Goal: Task Accomplishment & Management: Manage account settings

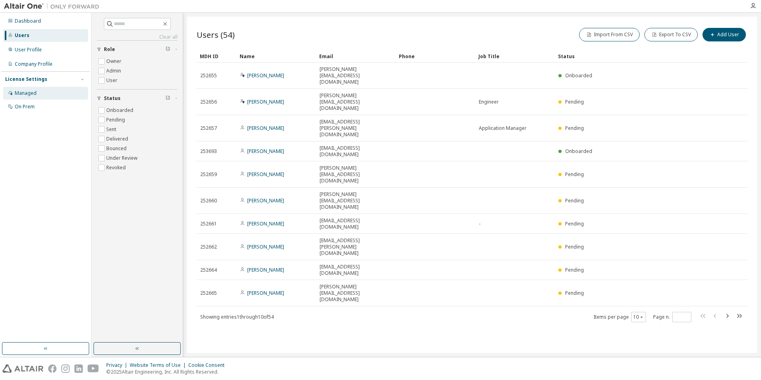
click at [9, 93] on icon at bounding box center [10, 92] width 5 height 5
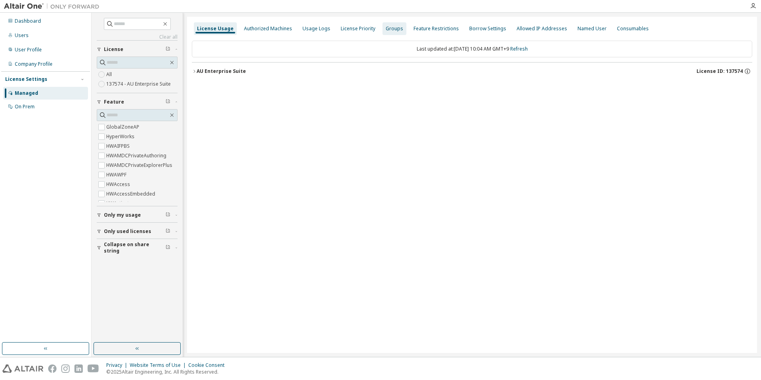
click at [388, 28] on div "Groups" at bounding box center [395, 28] width 18 height 6
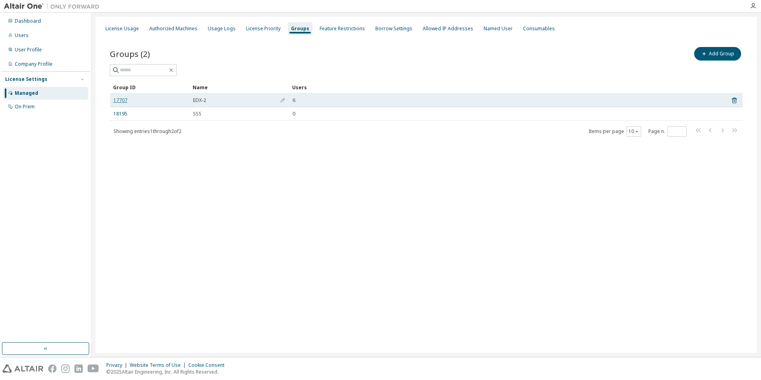
click at [119, 99] on link "17707" at bounding box center [120, 100] width 14 height 6
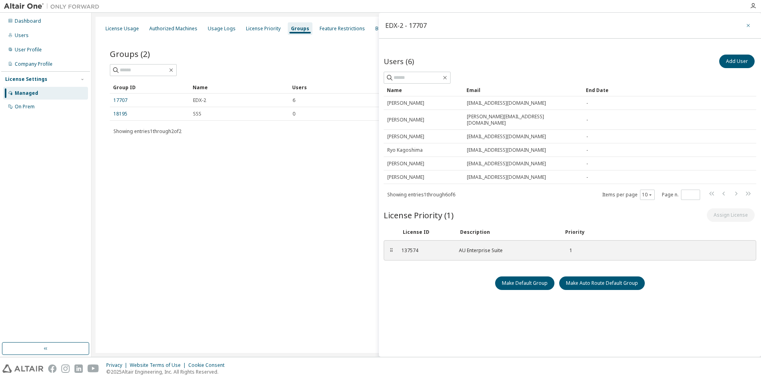
click at [749, 25] on icon "button" at bounding box center [748, 25] width 6 height 6
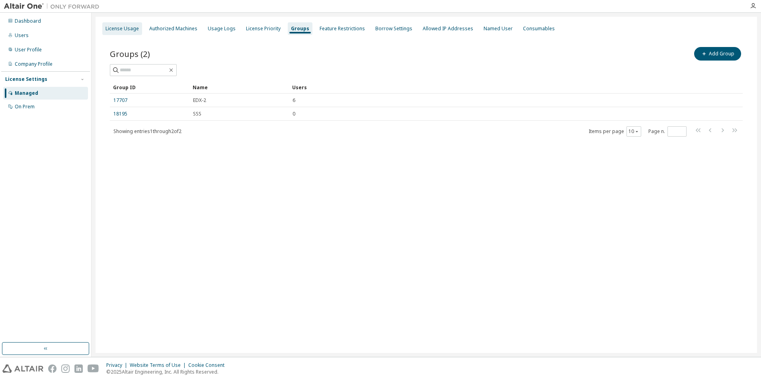
click at [127, 28] on div "License Usage" at bounding box center [121, 28] width 33 height 6
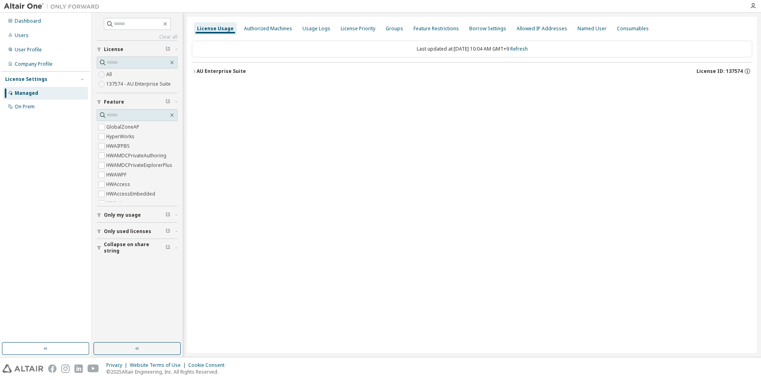
click at [195, 71] on icon "button" at bounding box center [194, 71] width 5 height 5
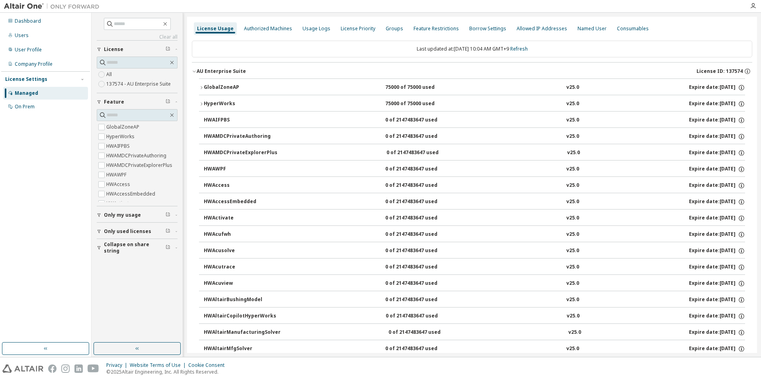
click at [202, 88] on icon "button" at bounding box center [201, 87] width 5 height 5
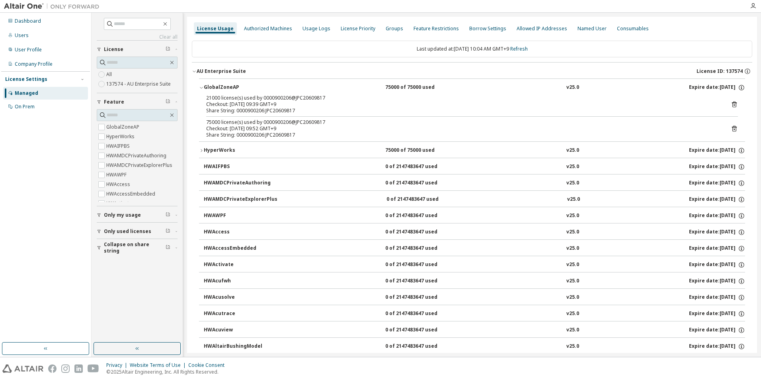
click at [201, 150] on icon "button" at bounding box center [201, 150] width 5 height 5
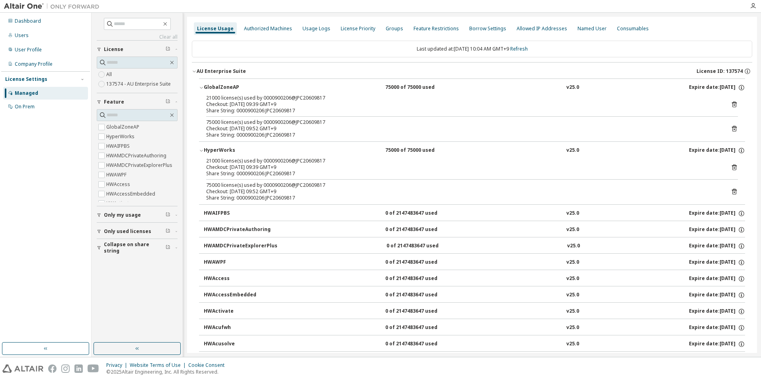
click at [731, 104] on icon at bounding box center [734, 104] width 7 height 7
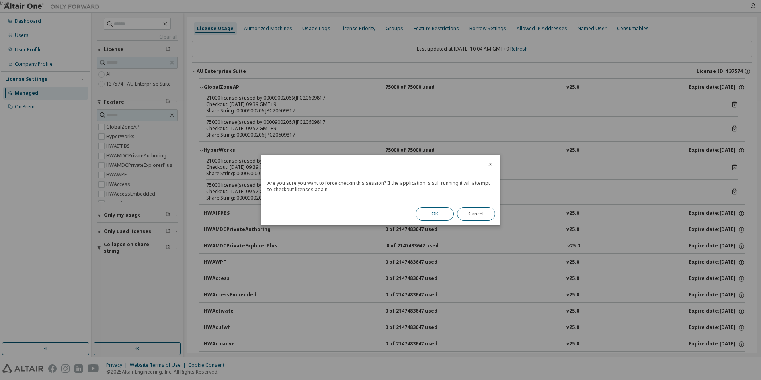
click at [431, 213] on button "OK" at bounding box center [434, 214] width 38 height 14
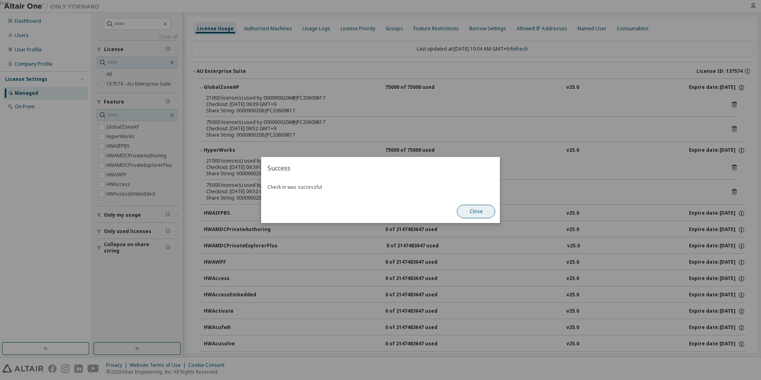
click at [469, 212] on button "Close" at bounding box center [476, 212] width 38 height 14
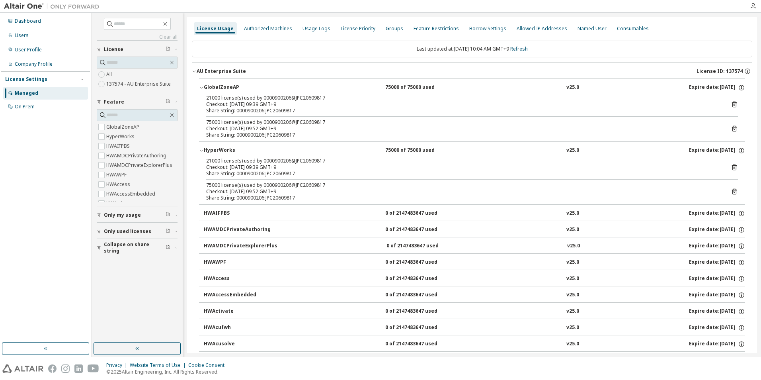
click at [732, 127] on icon at bounding box center [734, 129] width 5 height 6
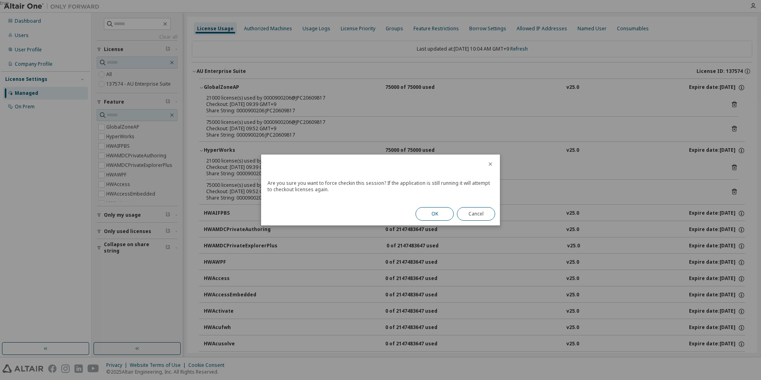
click at [429, 216] on button "OK" at bounding box center [434, 214] width 38 height 14
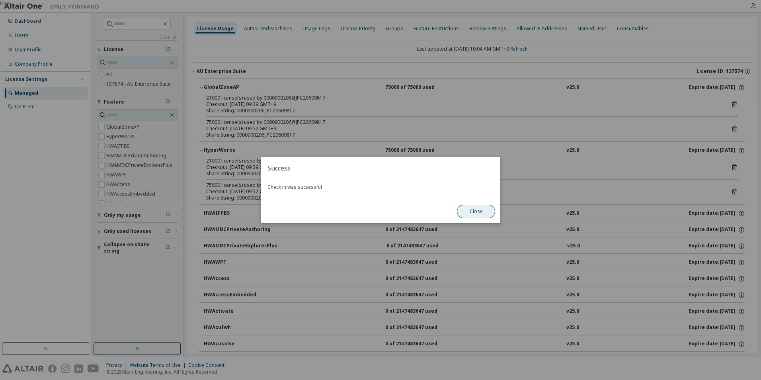
click at [471, 213] on button "Close" at bounding box center [476, 212] width 38 height 14
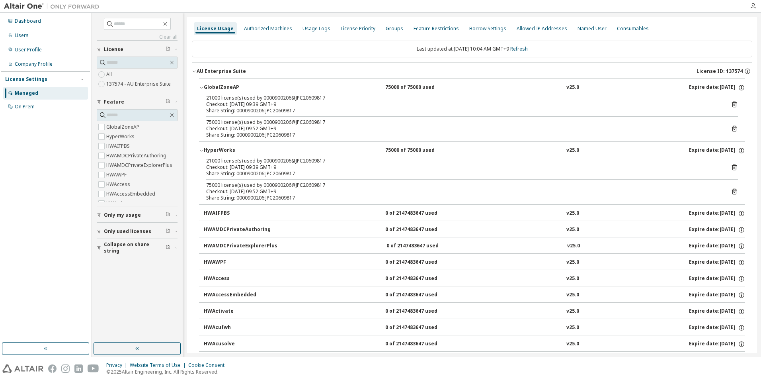
click at [733, 168] on icon at bounding box center [734, 168] width 2 height 2
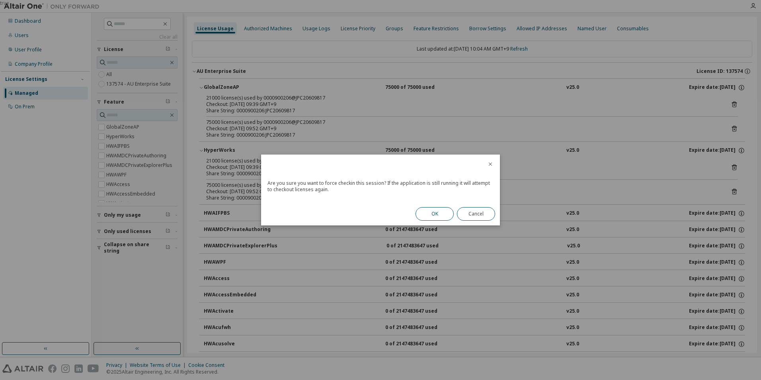
click at [426, 213] on button "OK" at bounding box center [434, 214] width 38 height 14
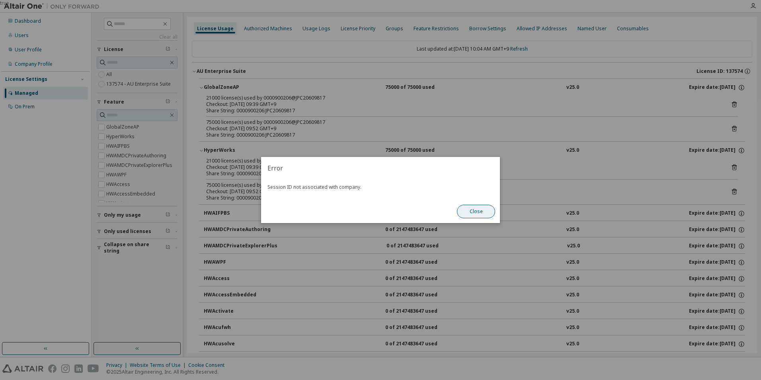
click at [478, 213] on button "Close" at bounding box center [476, 212] width 38 height 14
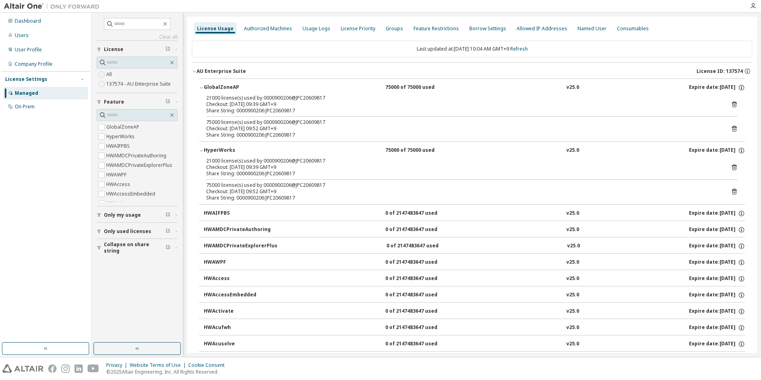
click at [731, 193] on icon at bounding box center [734, 191] width 7 height 7
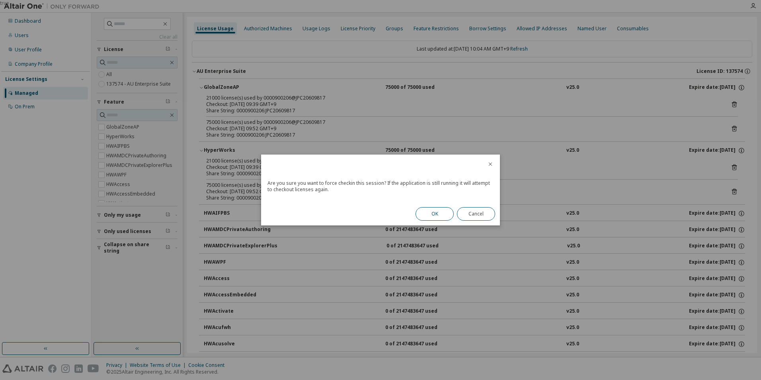
click at [433, 215] on button "OK" at bounding box center [434, 214] width 38 height 14
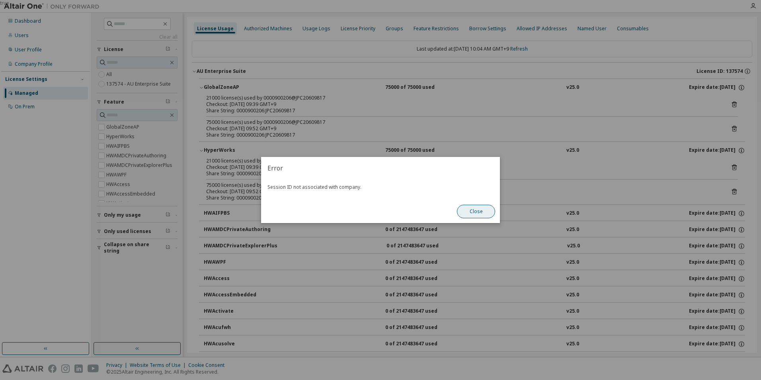
click at [471, 210] on button "Close" at bounding box center [476, 212] width 38 height 14
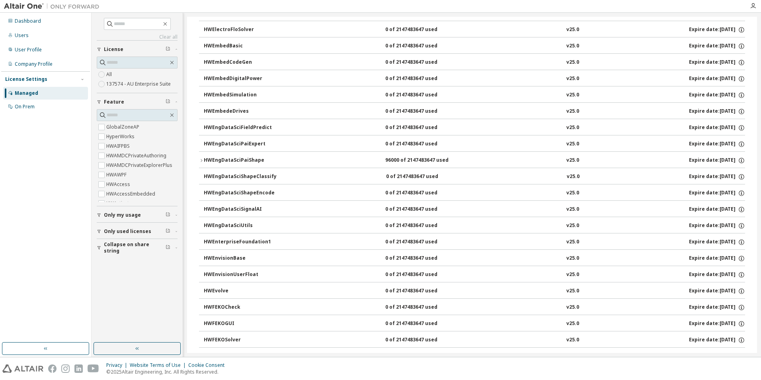
scroll to position [1127, 0]
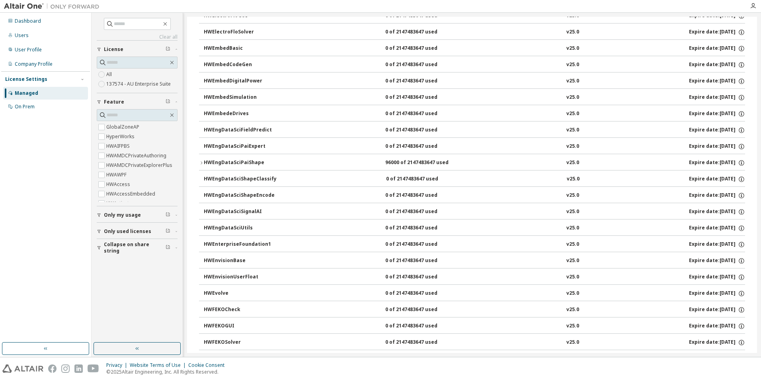
click at [201, 162] on icon "button" at bounding box center [201, 162] width 5 height 5
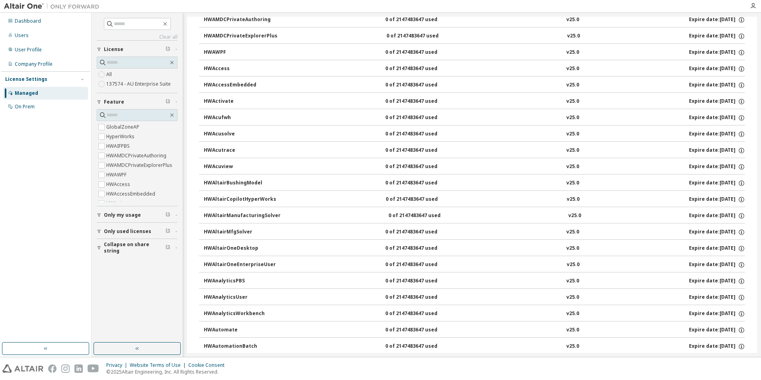
scroll to position [0, 0]
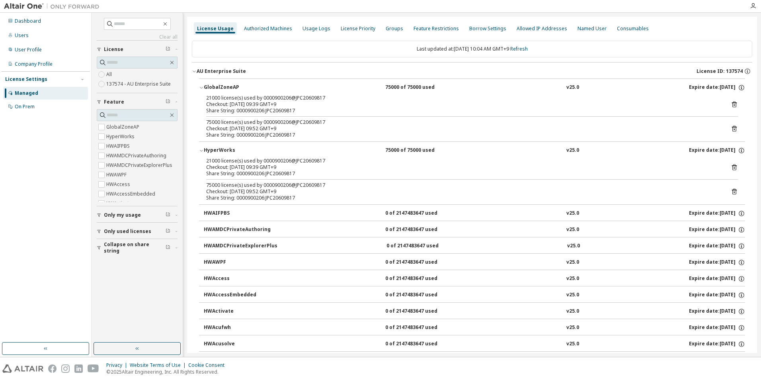
click at [731, 104] on icon at bounding box center [734, 104] width 7 height 7
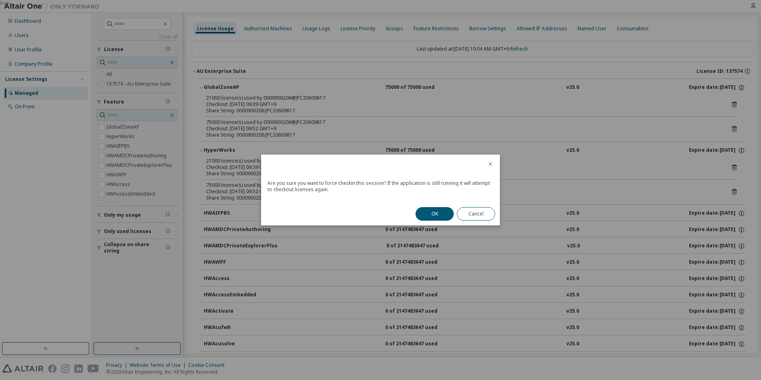
click at [490, 164] on icon "close" at bounding box center [490, 164] width 6 height 6
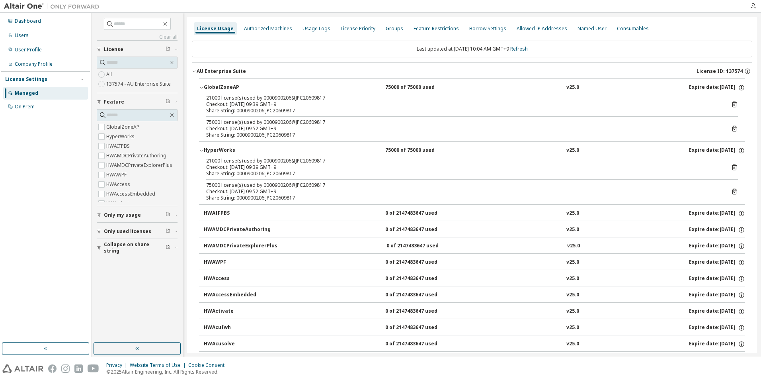
click at [201, 149] on icon "button" at bounding box center [201, 150] width 5 height 5
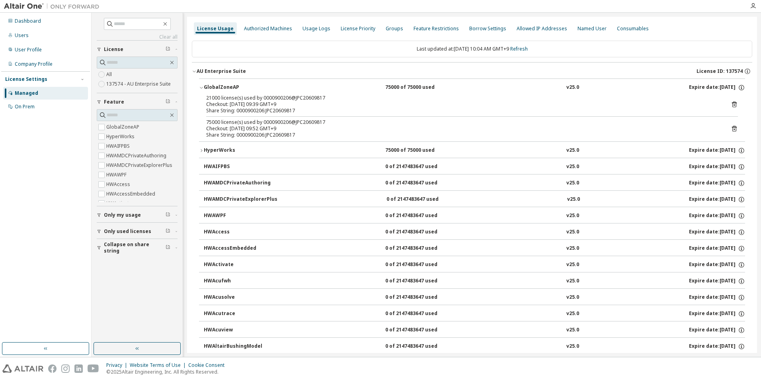
click at [202, 88] on icon "button" at bounding box center [201, 87] width 5 height 5
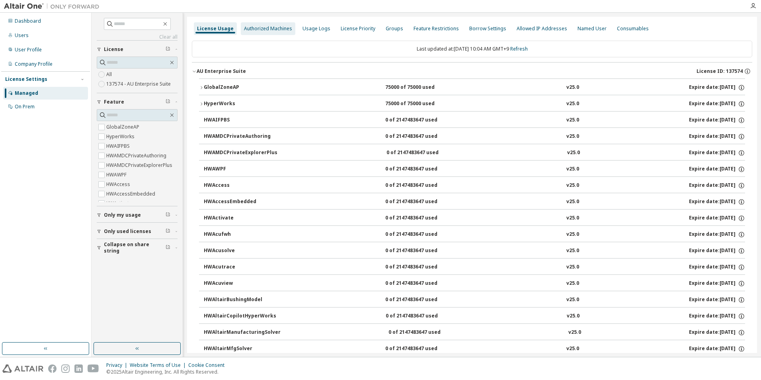
click at [263, 29] on div "Authorized Machines" at bounding box center [268, 28] width 48 height 6
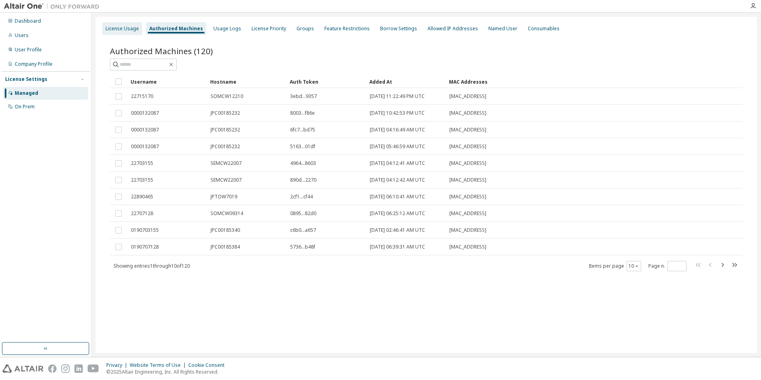
click at [123, 28] on div "License Usage" at bounding box center [121, 28] width 33 height 6
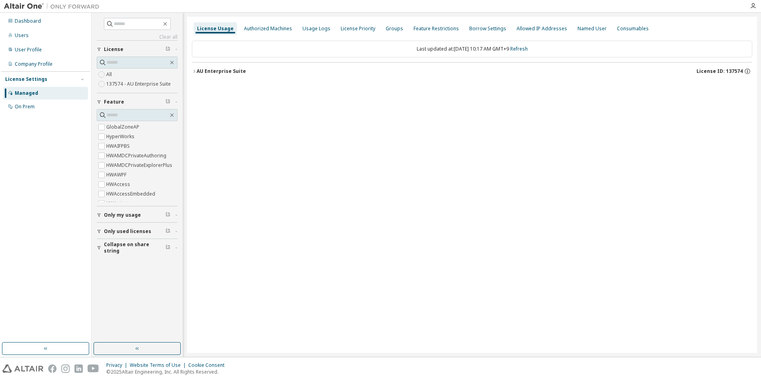
click at [195, 71] on icon "button" at bounding box center [194, 71] width 2 height 3
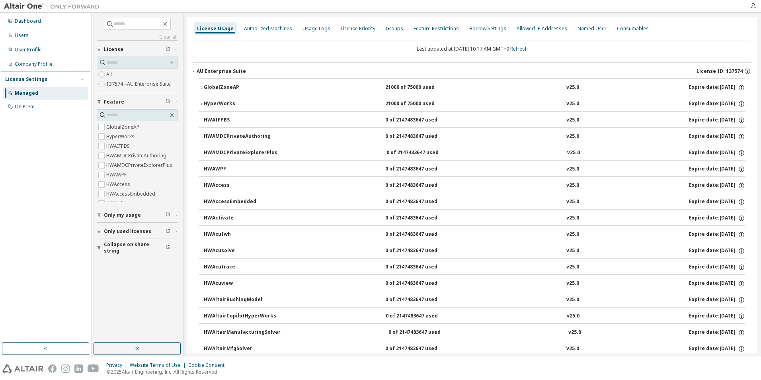
click at [200, 86] on icon "button" at bounding box center [201, 87] width 5 height 5
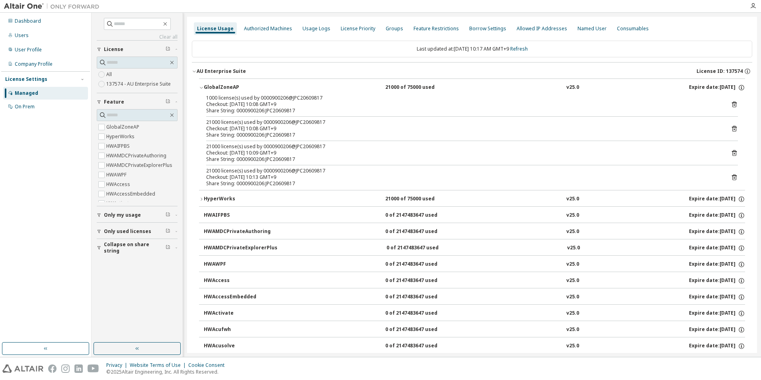
click at [202, 198] on icon "button" at bounding box center [201, 199] width 5 height 5
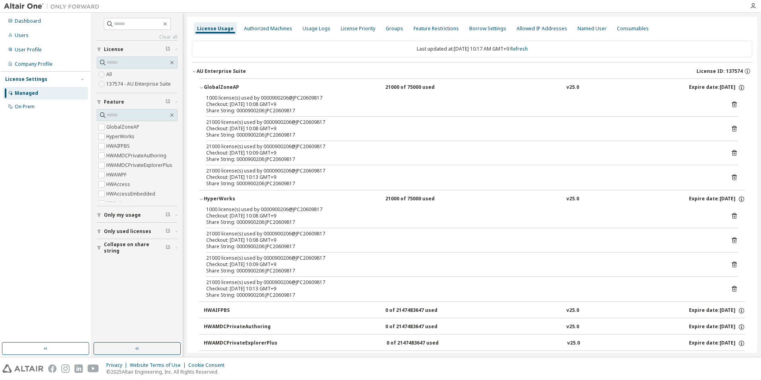
click at [203, 86] on icon "button" at bounding box center [201, 87] width 5 height 5
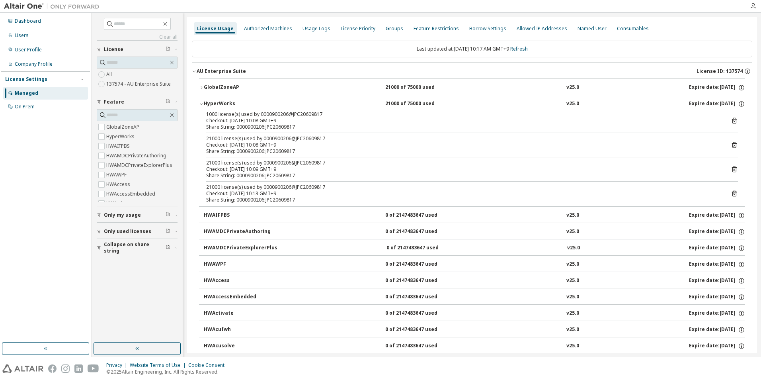
click at [203, 104] on icon "button" at bounding box center [201, 103] width 5 height 5
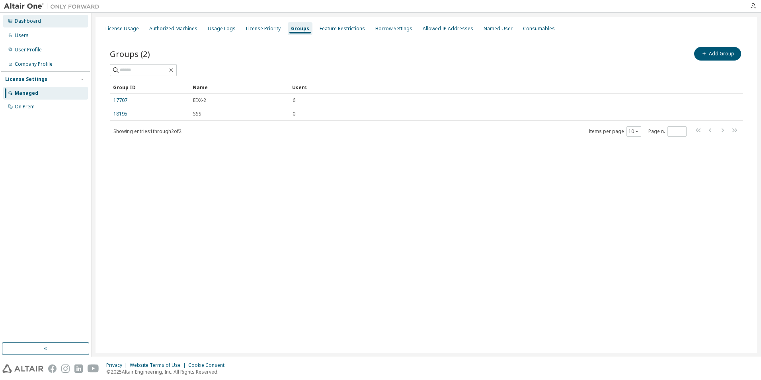
click at [26, 20] on div "Dashboard" at bounding box center [28, 21] width 26 height 6
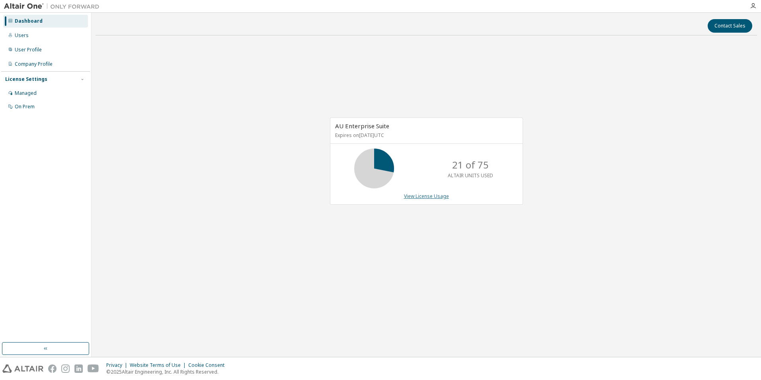
click at [438, 197] on link "View License Usage" at bounding box center [426, 196] width 45 height 7
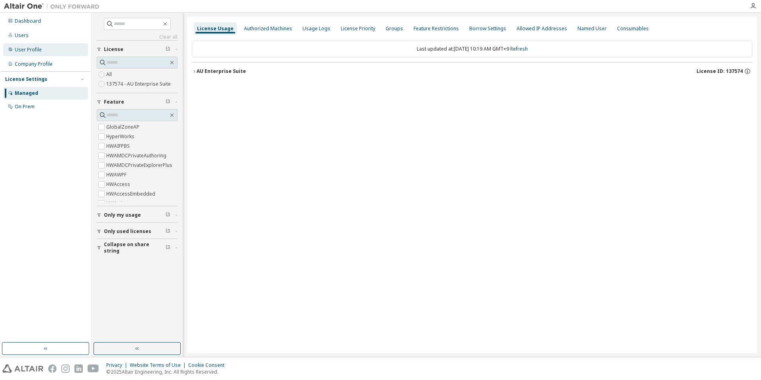
click at [27, 50] on div "User Profile" at bounding box center [28, 50] width 27 height 6
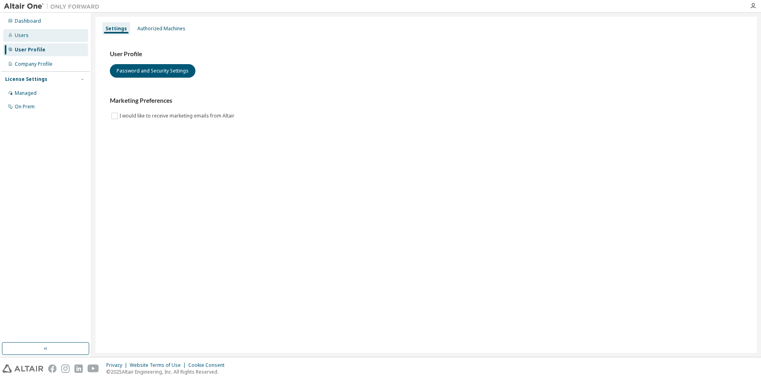
click at [24, 37] on div "Users" at bounding box center [22, 35] width 14 height 6
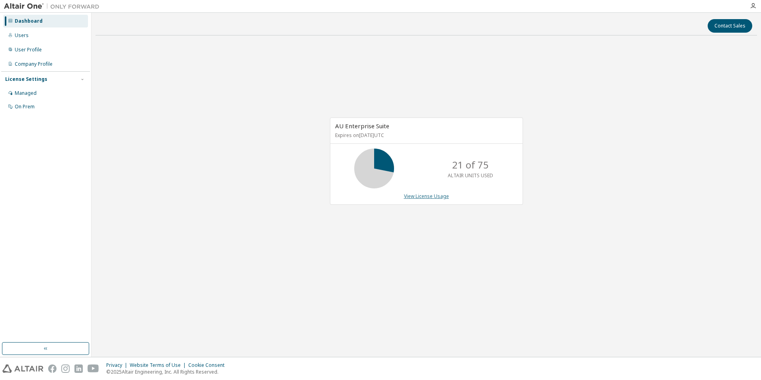
click at [425, 195] on link "View License Usage" at bounding box center [426, 196] width 45 height 7
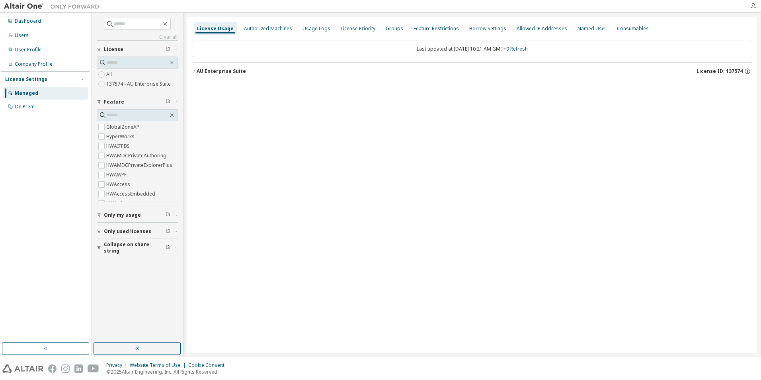
click at [195, 72] on icon "button" at bounding box center [194, 71] width 2 height 3
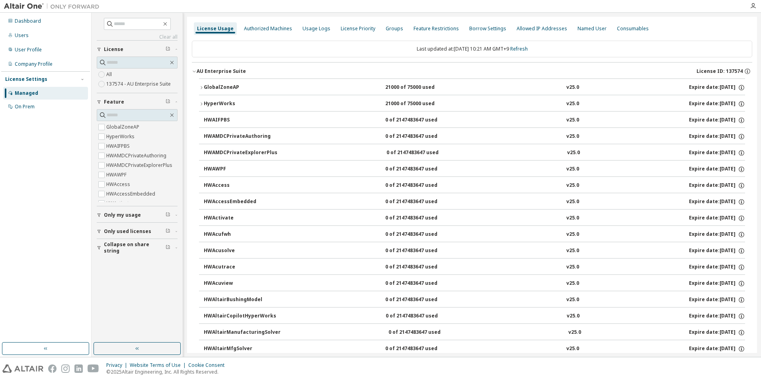
click at [201, 87] on icon "button" at bounding box center [202, 87] width 2 height 3
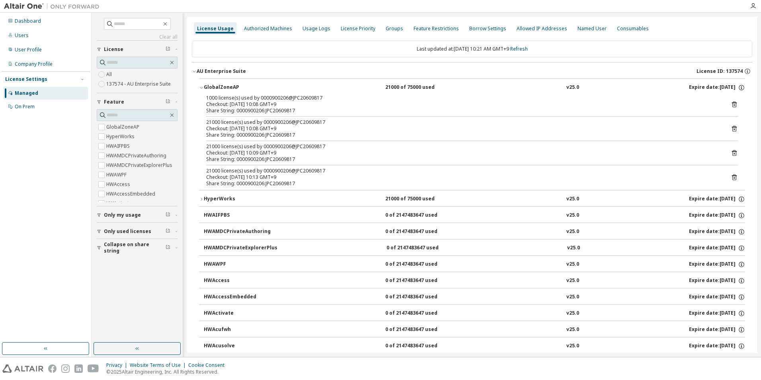
click at [202, 198] on icon "button" at bounding box center [201, 199] width 5 height 5
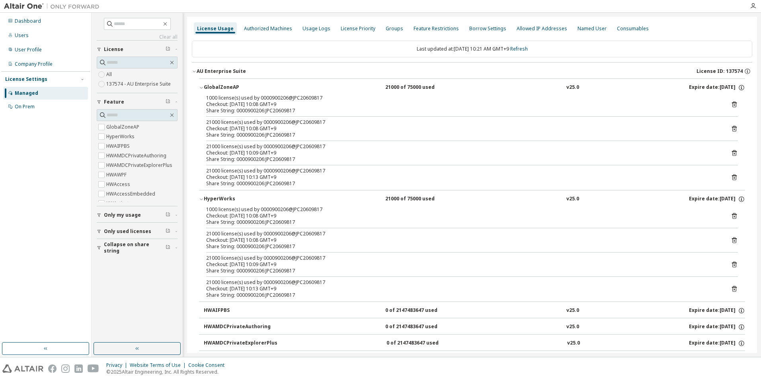
click at [199, 87] on icon "button" at bounding box center [201, 87] width 5 height 5
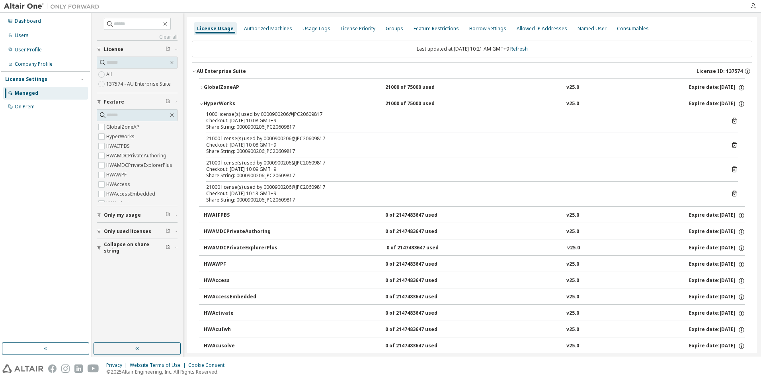
click at [200, 103] on icon "button" at bounding box center [201, 103] width 5 height 5
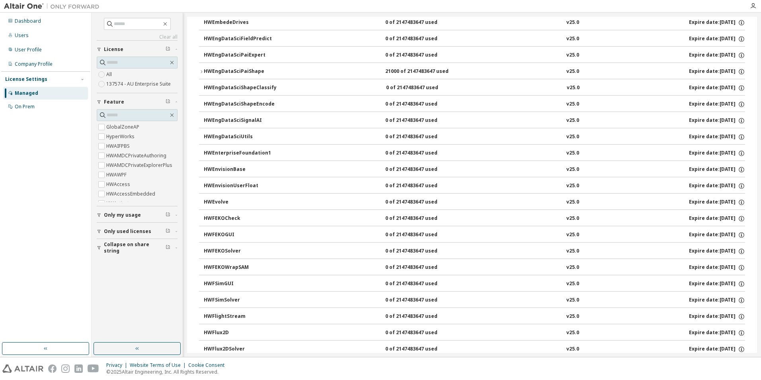
scroll to position [1061, 0]
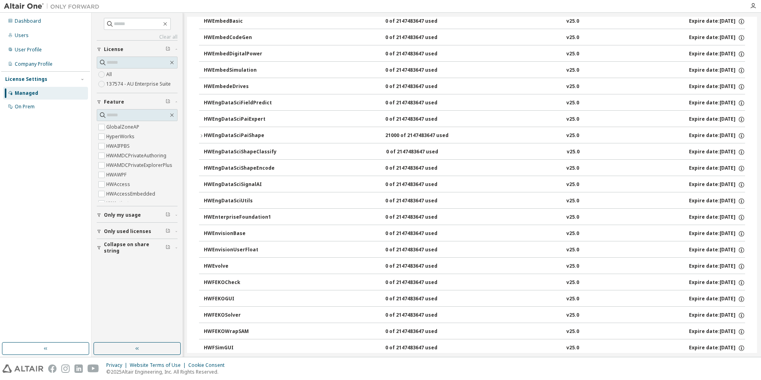
click at [202, 136] on icon "button" at bounding box center [202, 135] width 2 height 3
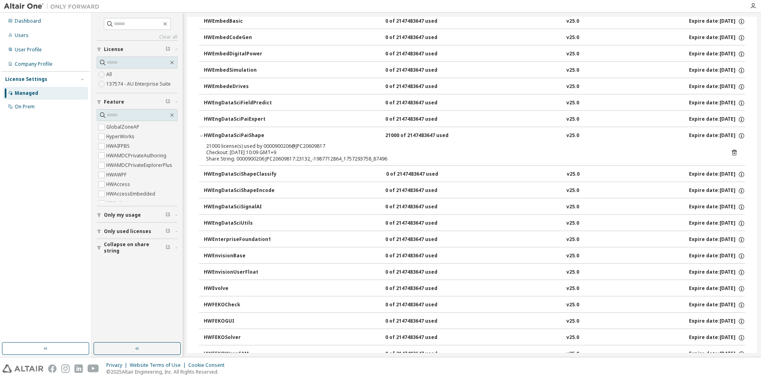
click at [202, 136] on icon "button" at bounding box center [201, 135] width 5 height 5
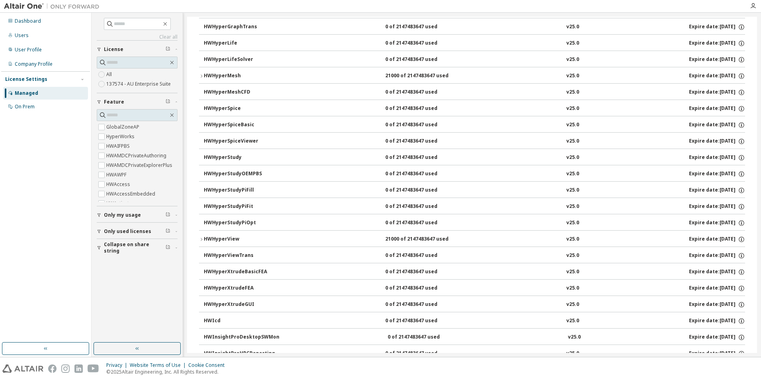
scroll to position [1724, 0]
click at [201, 93] on icon "button" at bounding box center [201, 92] width 5 height 5
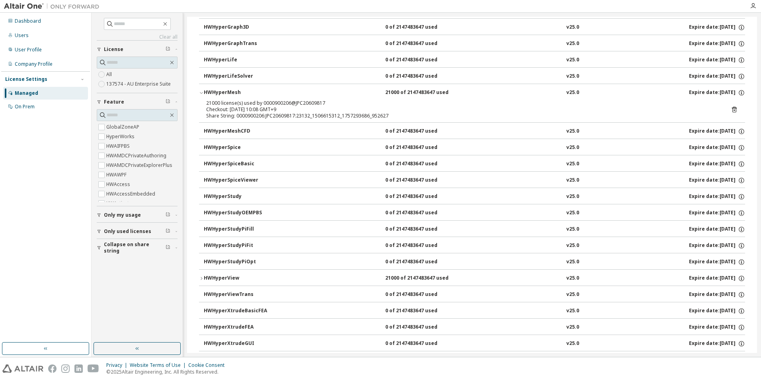
click at [201, 93] on icon "button" at bounding box center [201, 92] width 5 height 5
